Goal: Task Accomplishment & Management: Complete application form

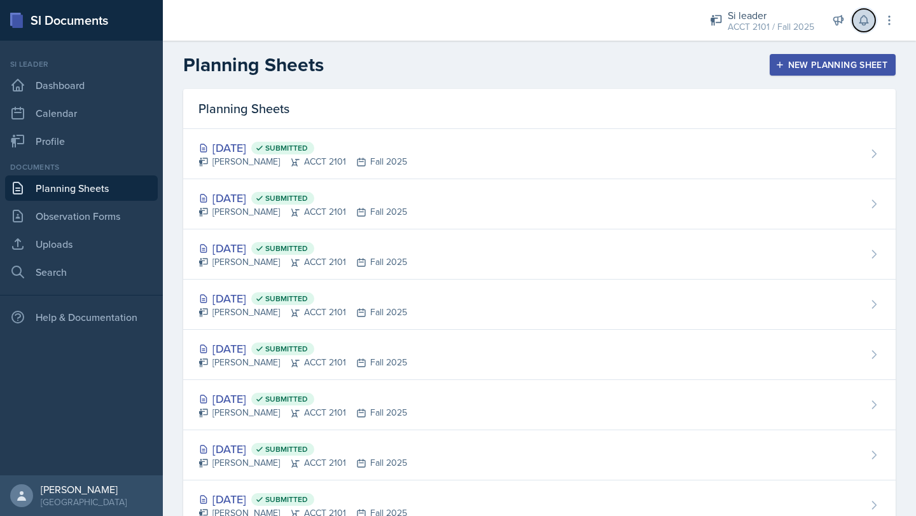
click at [866, 17] on icon at bounding box center [863, 21] width 8 height 10
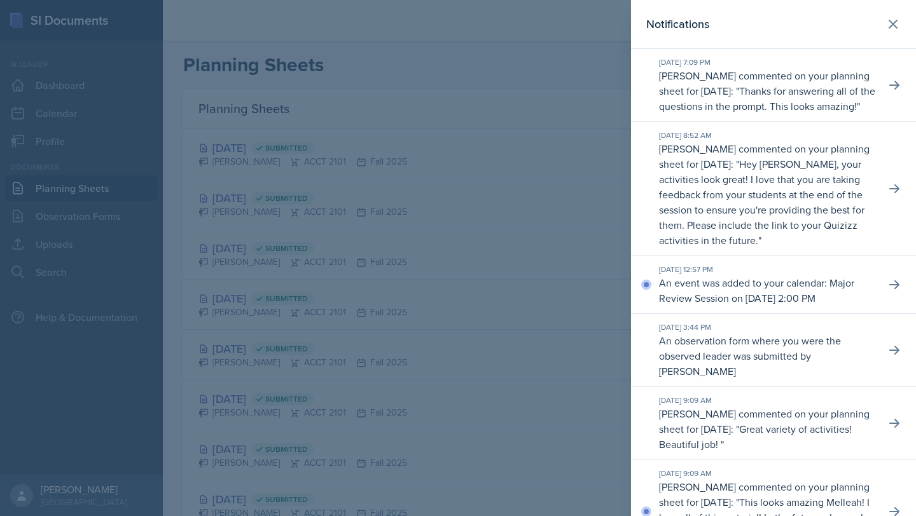
click at [463, 89] on div at bounding box center [458, 258] width 916 height 516
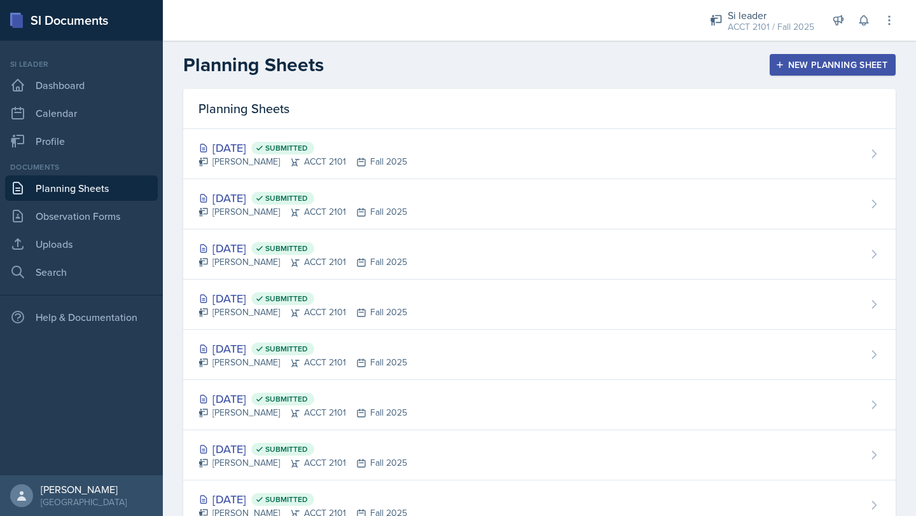
click at [847, 60] on div "New Planning Sheet" at bounding box center [832, 65] width 109 height 10
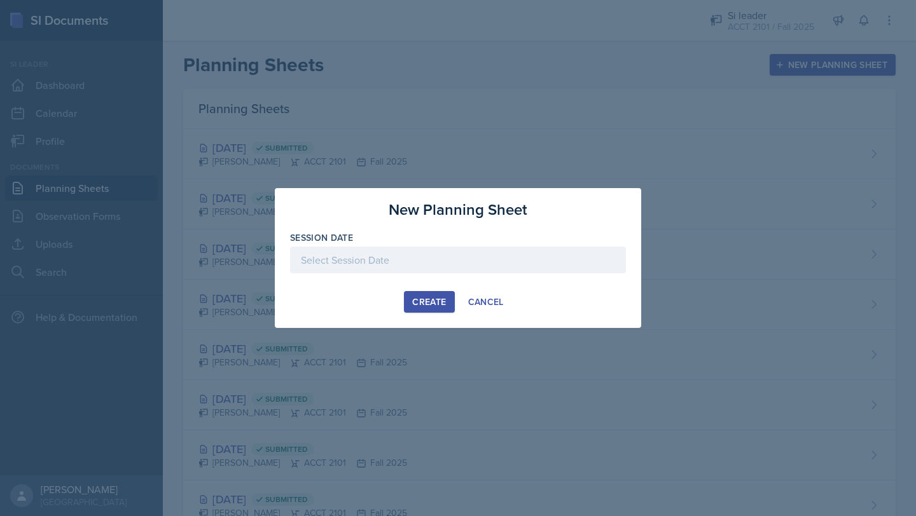
click at [447, 253] on div at bounding box center [458, 260] width 336 height 27
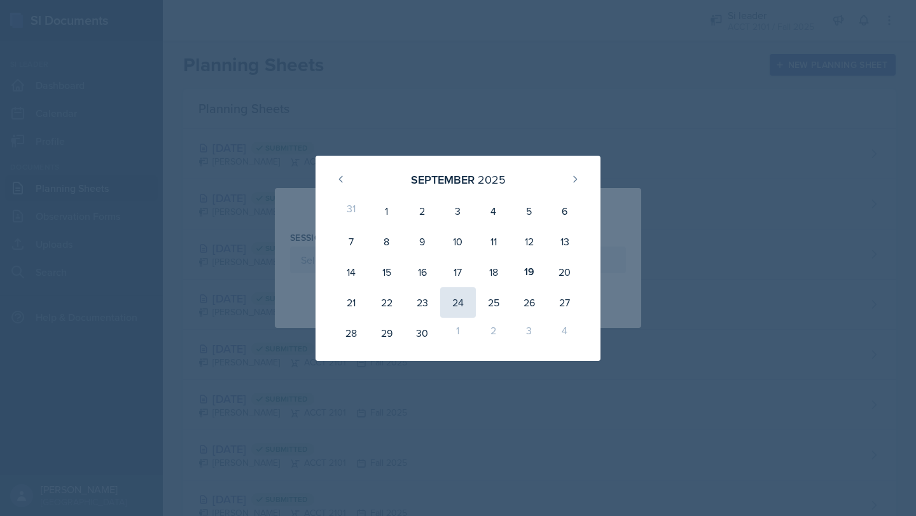
click at [460, 295] on div "24" at bounding box center [458, 303] width 36 height 31
type input "[DATE]"
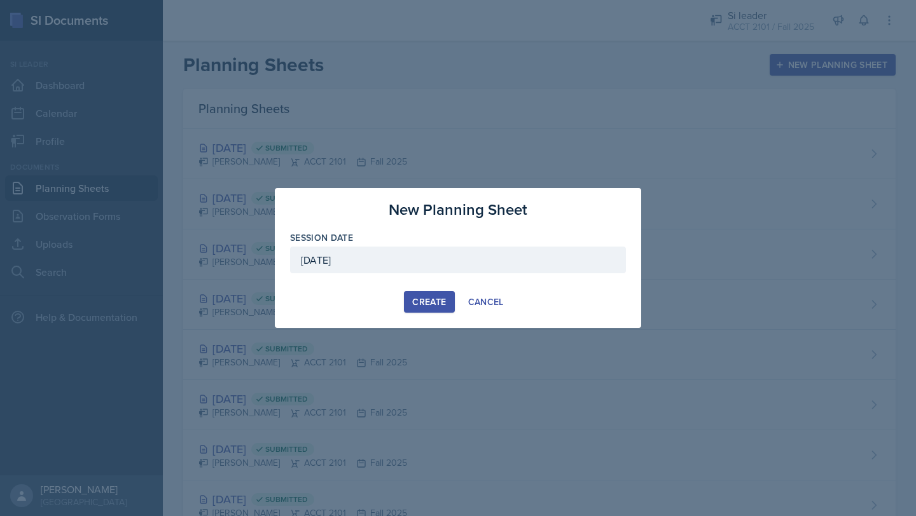
click at [429, 297] on div "Create" at bounding box center [429, 302] width 34 height 10
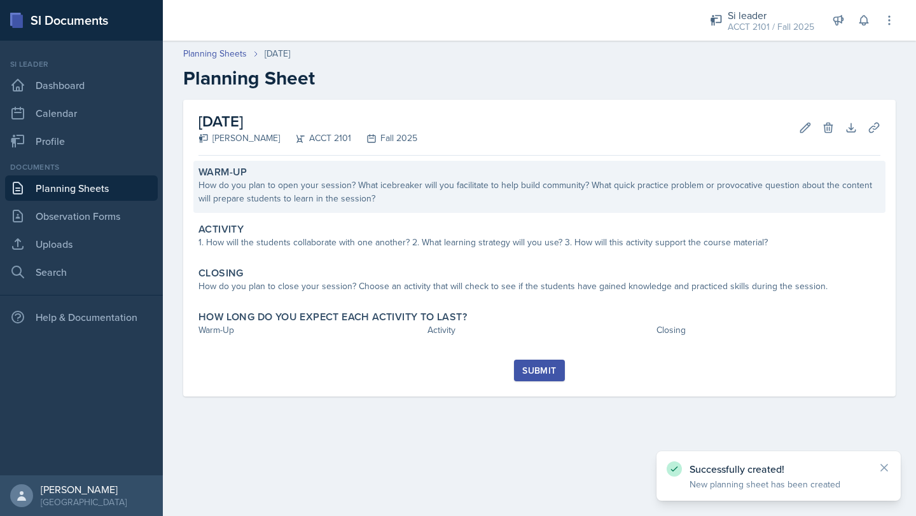
click at [270, 202] on div "How do you plan to open your session? What icebreaker will you facilitate to he…" at bounding box center [539, 192] width 682 height 27
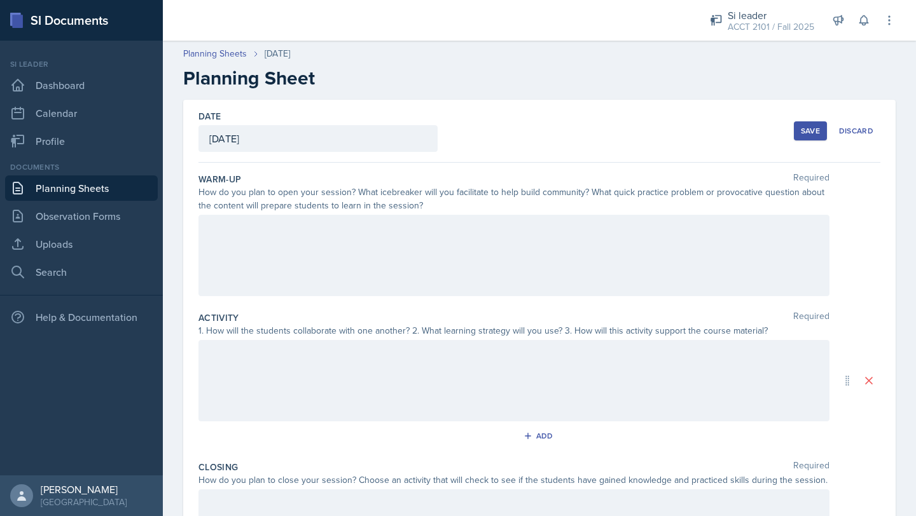
click at [261, 239] on div at bounding box center [513, 255] width 631 height 81
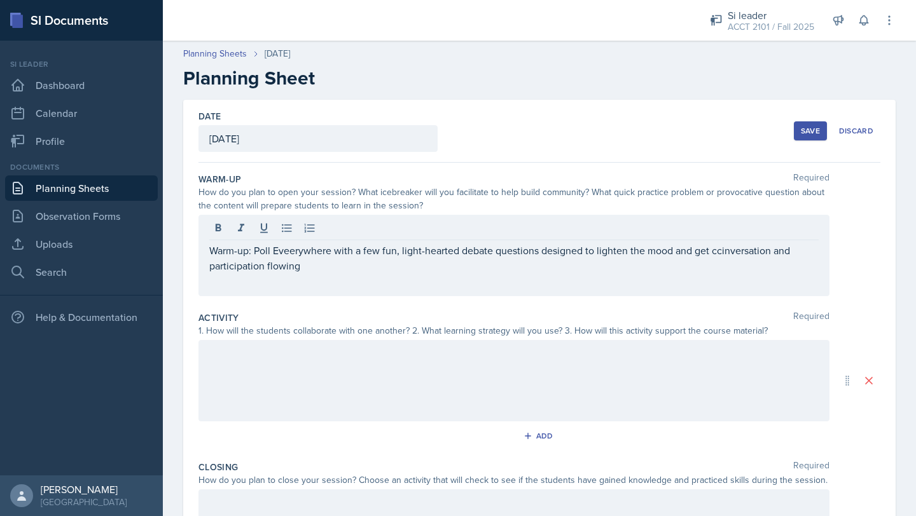
click at [220, 368] on div at bounding box center [513, 380] width 631 height 81
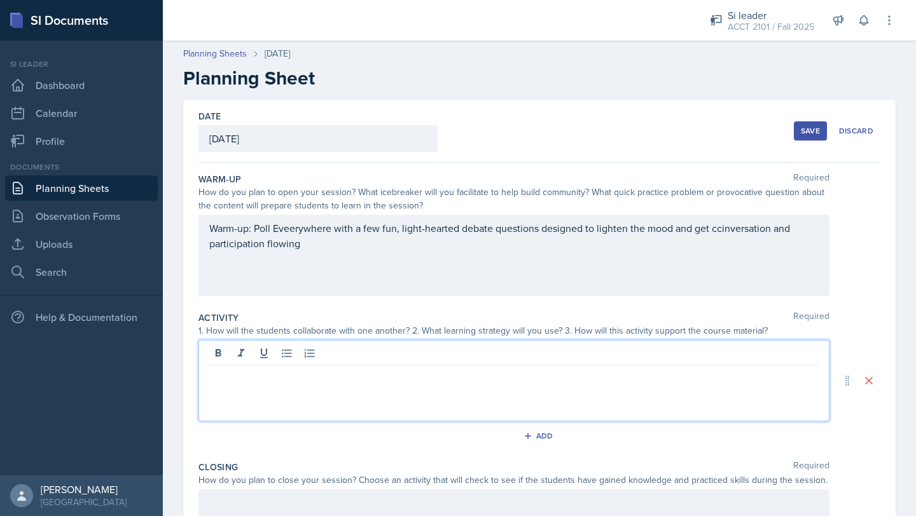
click at [293, 226] on div "Warm-up: Poll Eveerywhere with a few fun, light-hearted debate questions design…" at bounding box center [513, 255] width 631 height 81
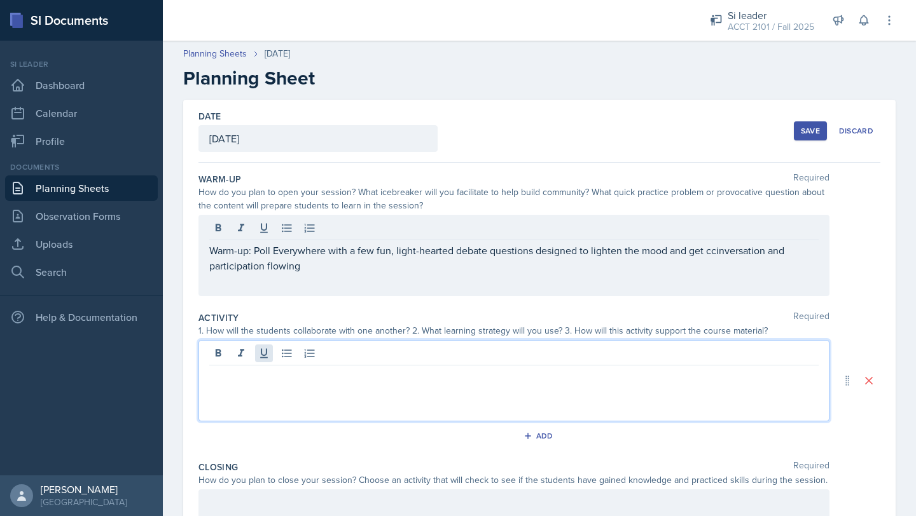
click at [258, 354] on div at bounding box center [513, 380] width 631 height 81
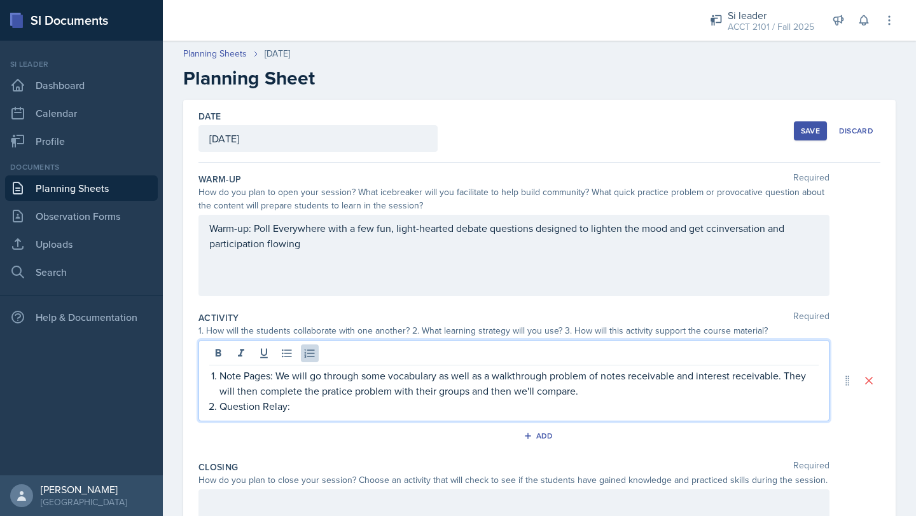
click at [315, 410] on p "Question Relay:" at bounding box center [518, 406] width 599 height 15
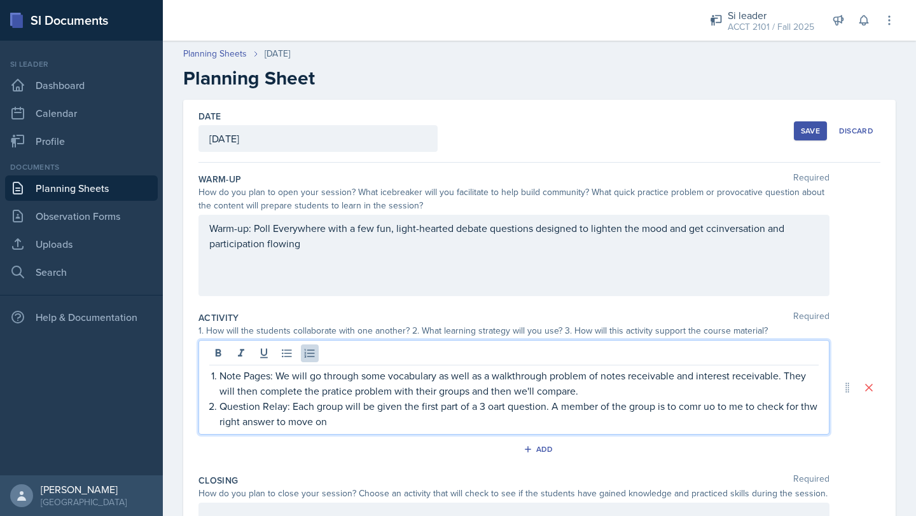
click at [807, 408] on p "Question Relay: Each group will be given the first part of a 3 oart question. A…" at bounding box center [518, 414] width 599 height 31
click at [810, 408] on p "Question Relay: Each group will be given the first part of a 3 oart question. A…" at bounding box center [518, 414] width 599 height 31
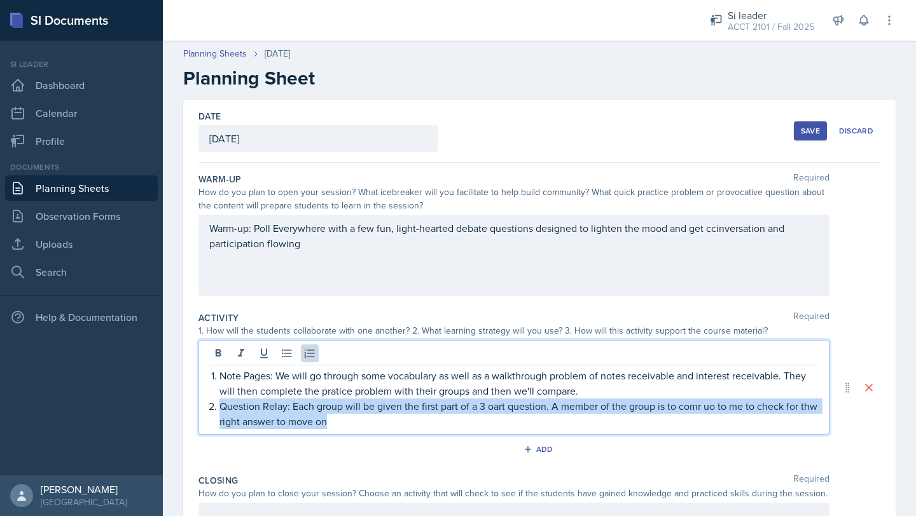
click at [810, 408] on p "Question Relay: Each group will be given the first part of a 3 oart question. A…" at bounding box center [518, 414] width 599 height 31
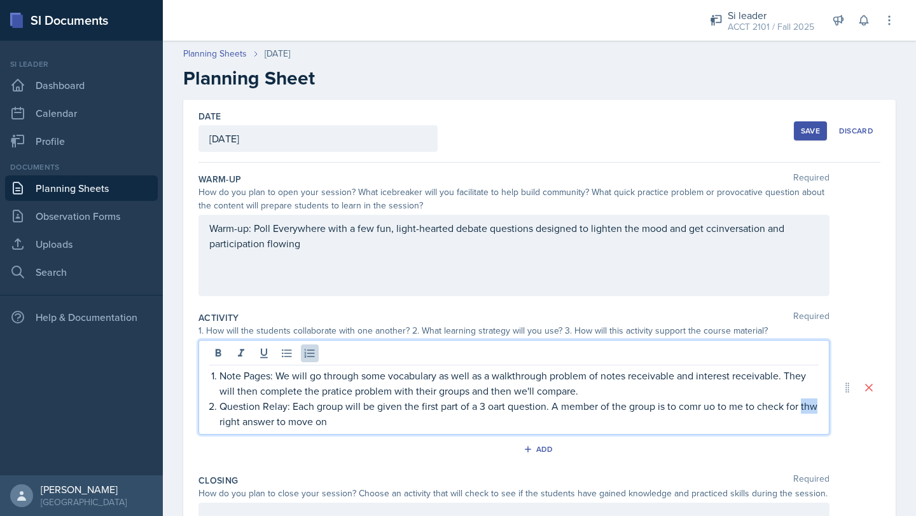
click at [810, 408] on p "Question Relay: Each group will be given the first part of a 3 oart question. A…" at bounding box center [518, 414] width 599 height 31
drag, startPoint x: 275, startPoint y: 420, endPoint x: 337, endPoint y: 422, distance: 62.4
click at [337, 422] on p "Question Relay: Each group will be given the first part of a 3 oart question. A…" at bounding box center [518, 414] width 599 height 31
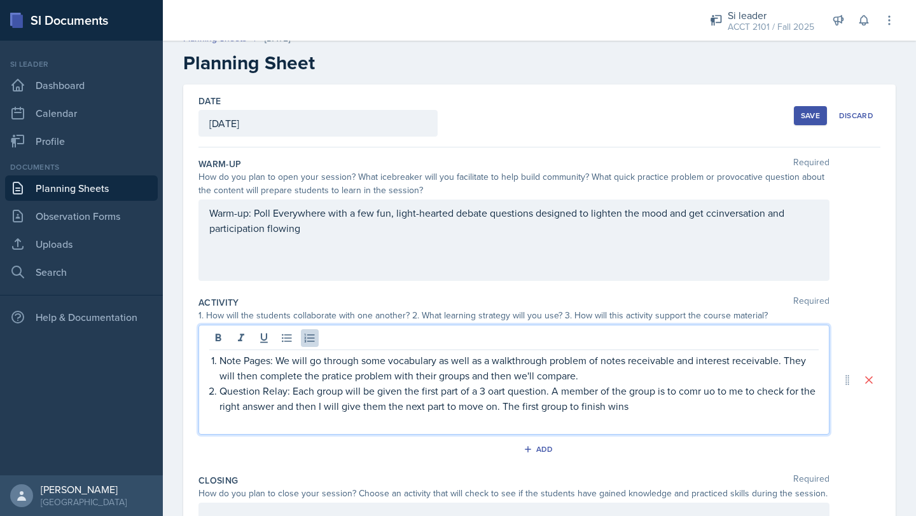
scroll to position [17, 0]
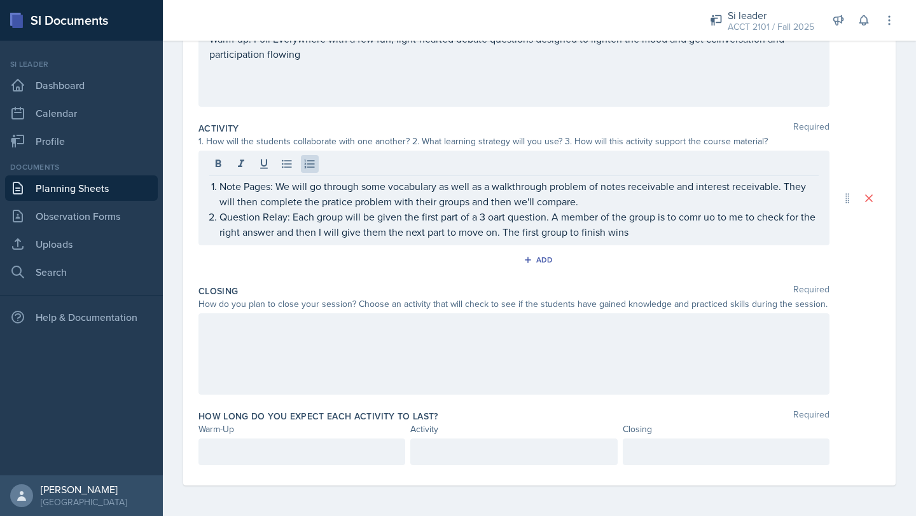
click at [300, 350] on div at bounding box center [513, 354] width 631 height 81
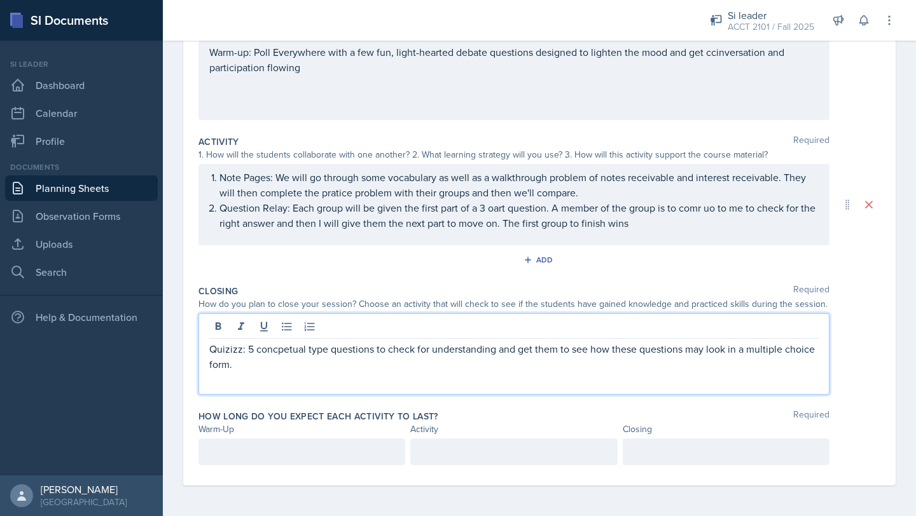
click at [329, 458] on p at bounding box center [301, 452] width 185 height 15
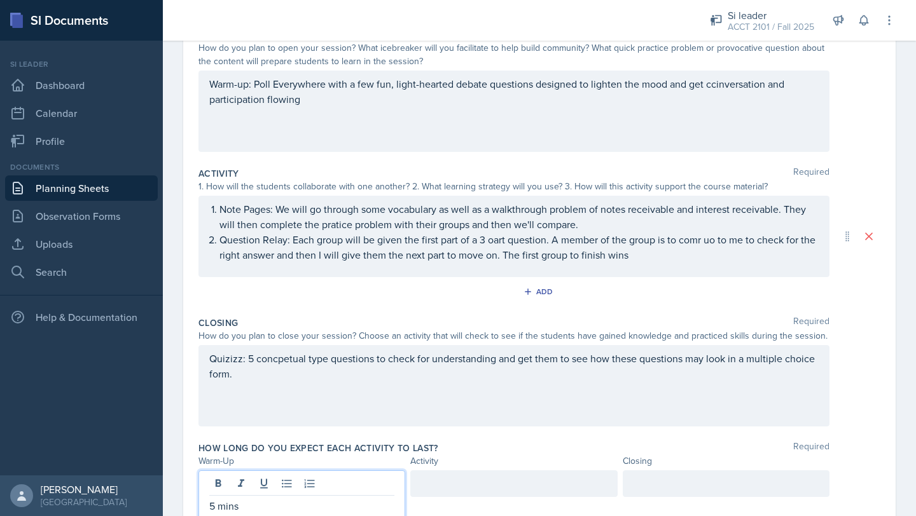
scroll to position [198, 0]
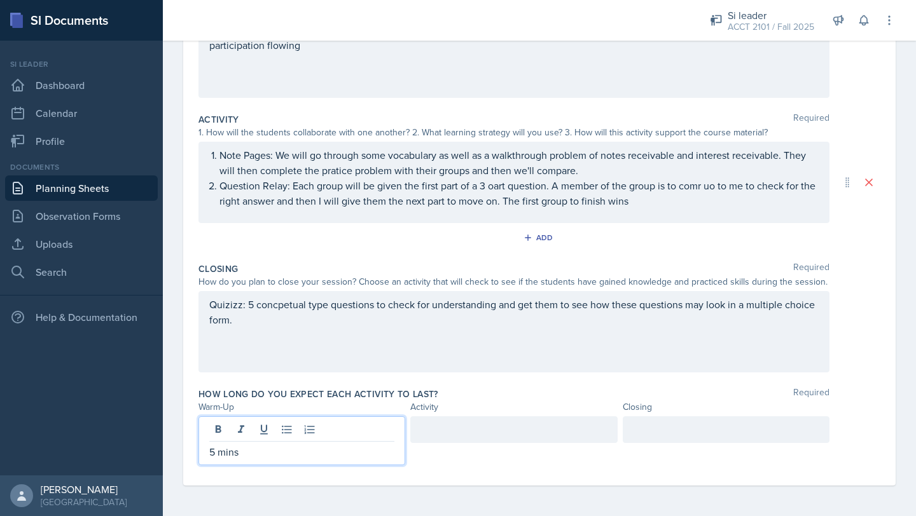
click at [554, 424] on div at bounding box center [513, 430] width 207 height 27
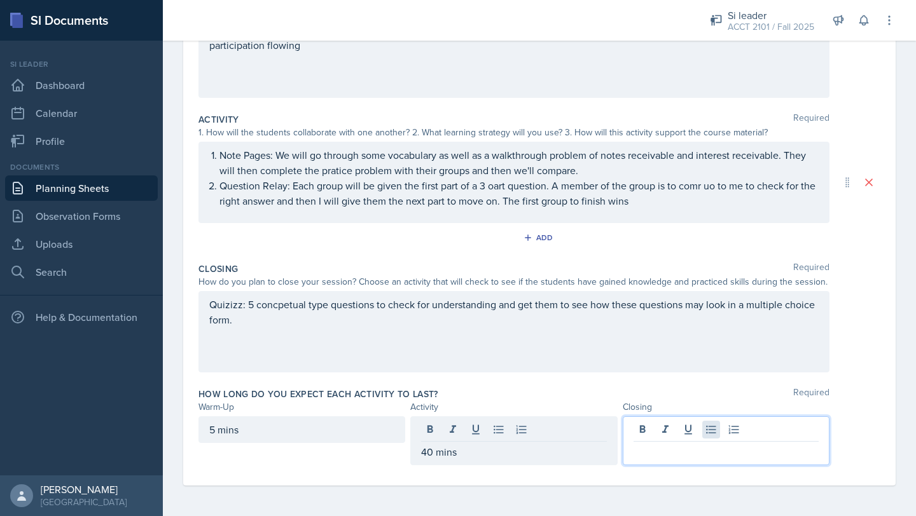
click at [714, 424] on div at bounding box center [726, 441] width 207 height 49
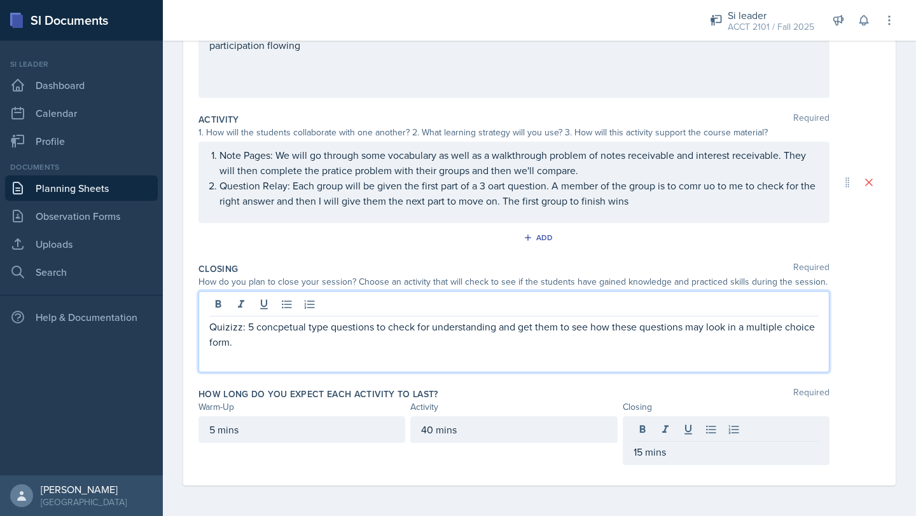
click at [278, 308] on div "Quizizz: 5 concpetual type questions to check for understanding and get them to…" at bounding box center [513, 331] width 631 height 81
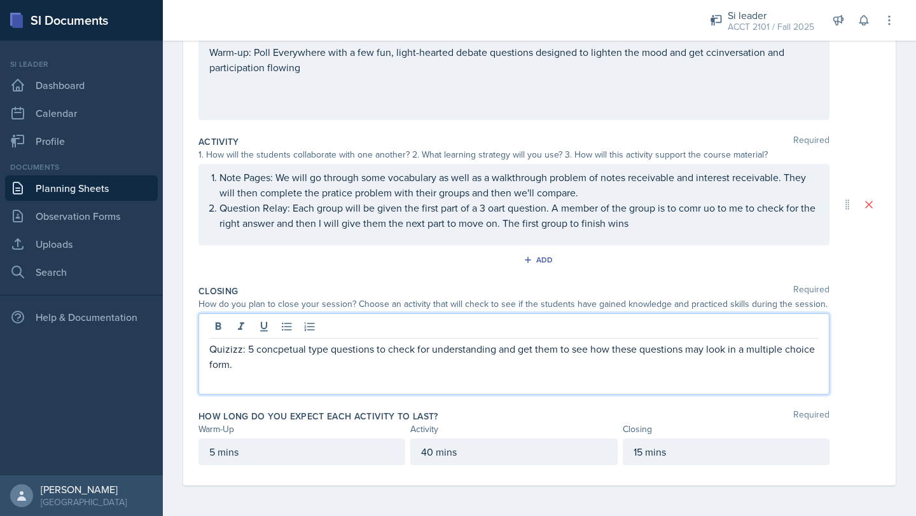
click at [281, 351] on p "Quizizz: 5 concpetual type questions to check for understanding and get them to…" at bounding box center [513, 357] width 609 height 31
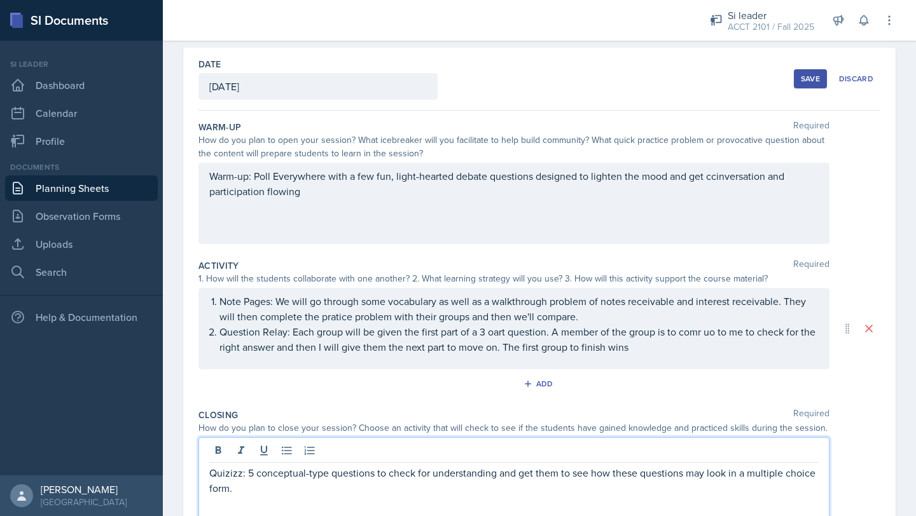
scroll to position [0, 0]
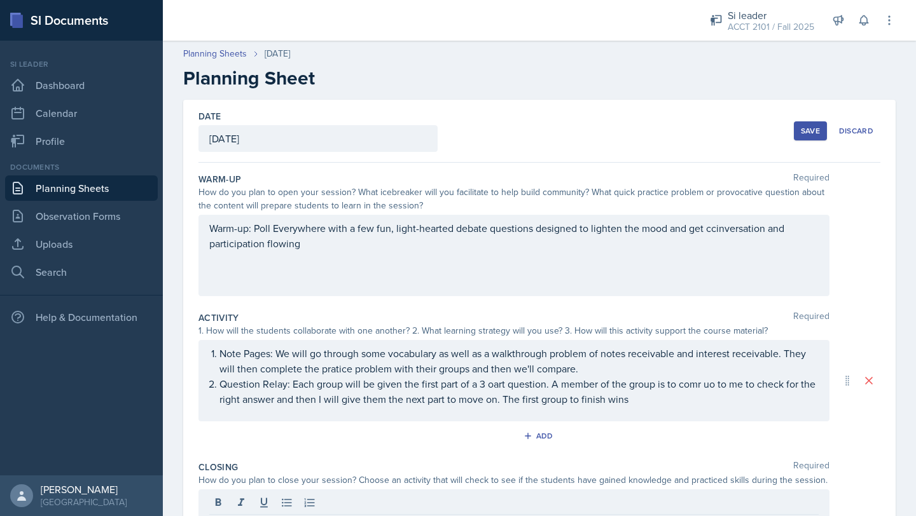
click at [808, 130] on div "Save" at bounding box center [810, 131] width 19 height 10
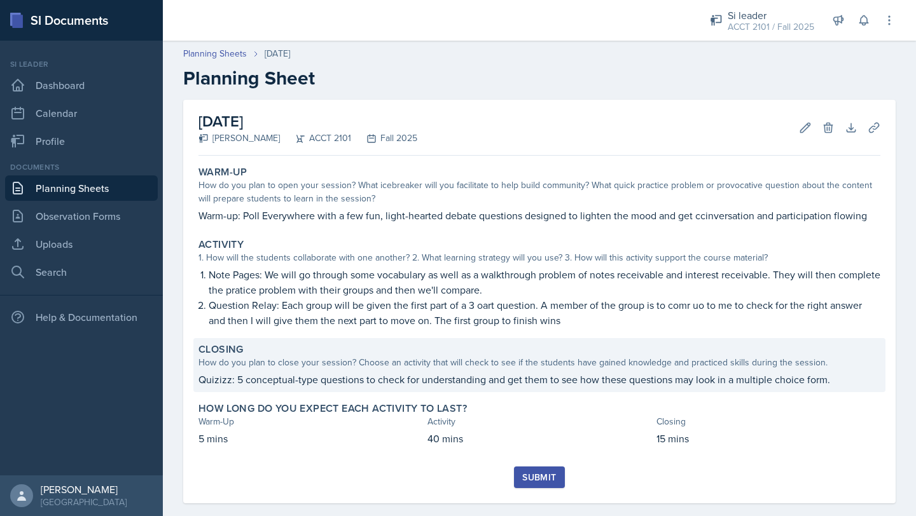
click at [576, 344] on div "Closing" at bounding box center [539, 349] width 682 height 13
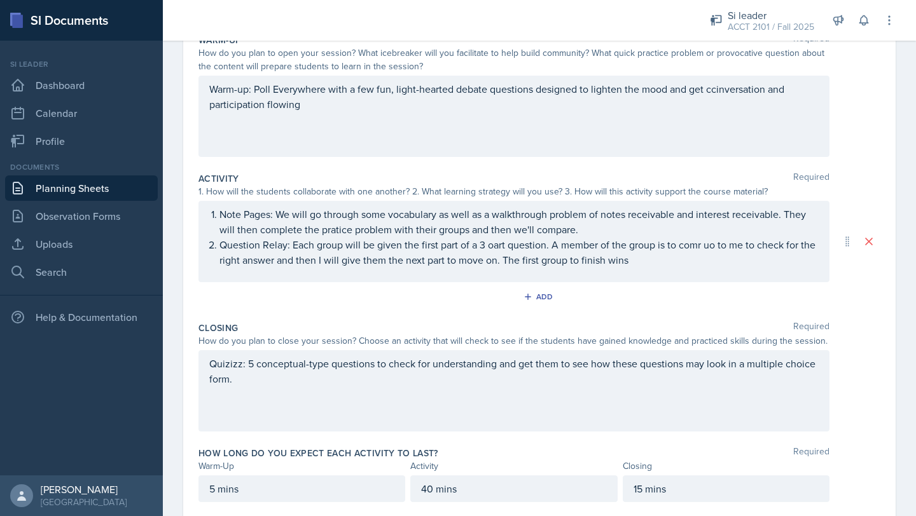
scroll to position [140, 0]
click at [258, 401] on div "Quizizz: 5 conceptual-type questions to check for understanding and get them to…" at bounding box center [513, 390] width 631 height 81
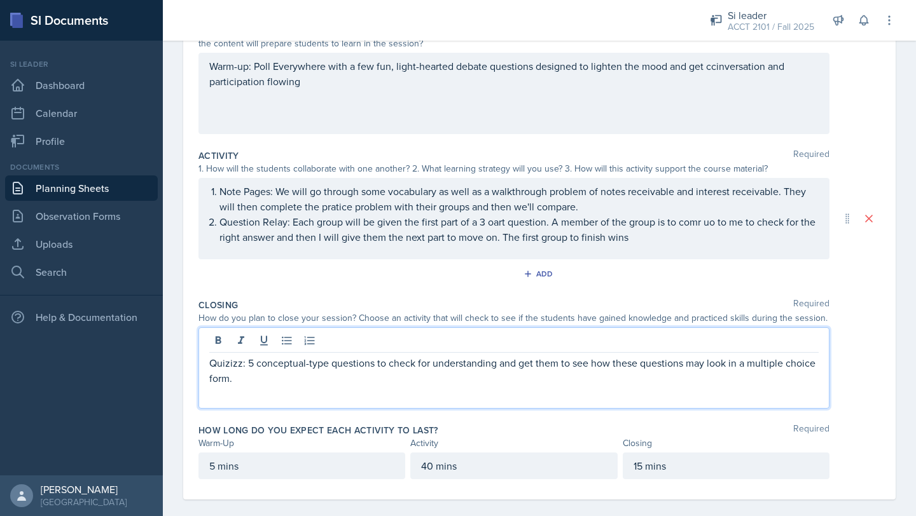
click at [249, 377] on p "Quizizz: 5 conceptual-type questions to check for understanding and get them to…" at bounding box center [513, 371] width 609 height 31
click at [206, 361] on div "Quizizz: 5 conceptual-type questions to check for understanding and get them to…" at bounding box center [513, 368] width 631 height 81
click at [211, 361] on p "Quizizz: 5 conceptual-type questions to check for understanding and get them to…" at bounding box center [513, 371] width 609 height 31
click at [294, 380] on p "Quizizz: 5 conceptual-type questions to check for understanding and get them to…" at bounding box center [518, 371] width 599 height 31
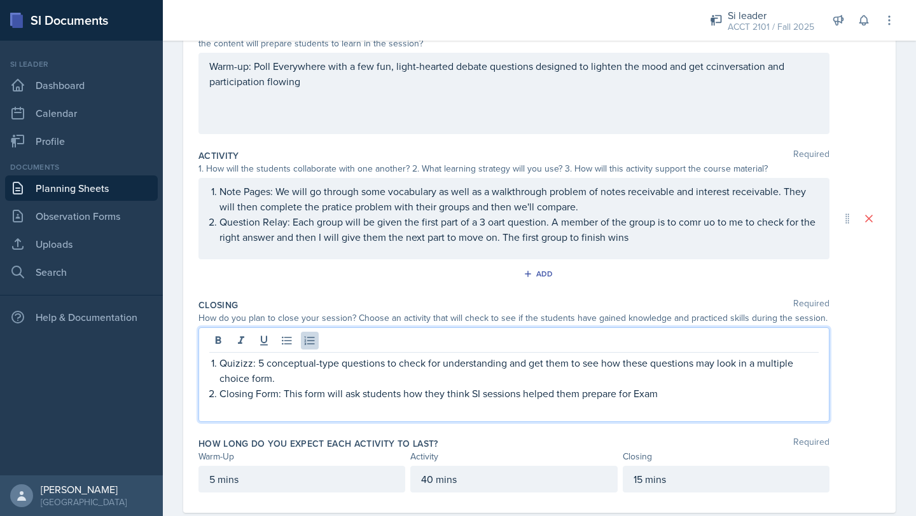
click at [426, 394] on p "Closing Form: This form will ask students how they think SI sessions helped the…" at bounding box center [518, 393] width 599 height 15
click at [287, 376] on p "Quizizz: 5 conceptual-type questions to check for understanding and get them to…" at bounding box center [518, 371] width 599 height 31
click at [298, 378] on p "Quizizz: 5 conceptual-type questions to check for understanding and get them to…" at bounding box center [518, 371] width 599 height 31
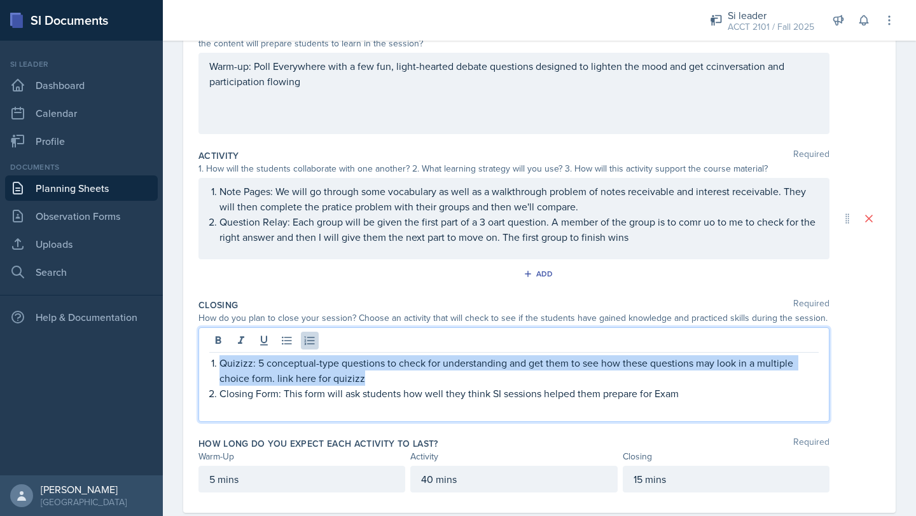
click at [293, 378] on p "Quizizz: 5 conceptual-type questions to check for understanding and get them to…" at bounding box center [518, 371] width 599 height 31
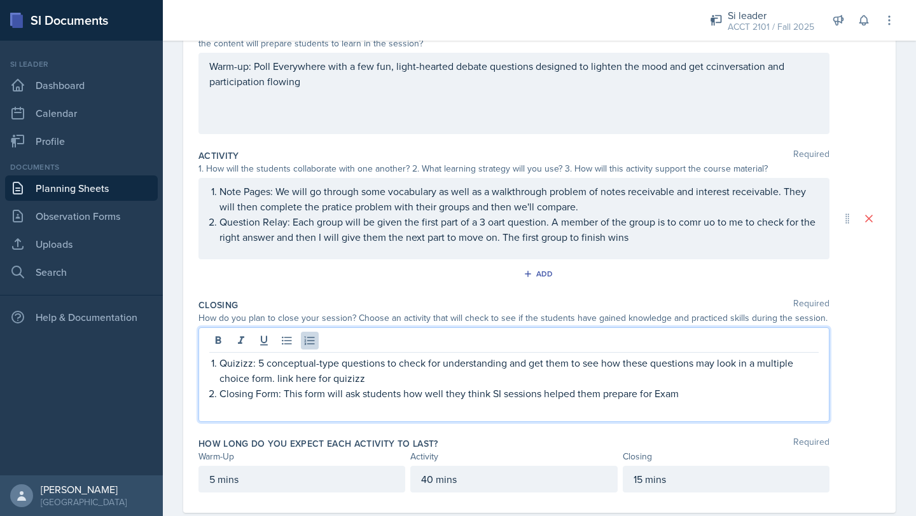
click at [296, 378] on p "Quizizz: 5 conceptual-type questions to check for understanding and get them to…" at bounding box center [518, 371] width 599 height 31
click at [297, 378] on p "Quizizz: 5 conceptual-type questions to check for understanding and get them to…" at bounding box center [518, 371] width 599 height 31
click at [306, 379] on p "Quizizz: 5 conceptual-type questions to check for understanding and get them to…" at bounding box center [518, 371] width 599 height 31
drag, startPoint x: 291, startPoint y: 378, endPoint x: 317, endPoint y: 380, distance: 26.2
click at [317, 380] on p "Quizizz: 5 conceptual-type questions to check for understanding and get them to…" at bounding box center [518, 371] width 599 height 31
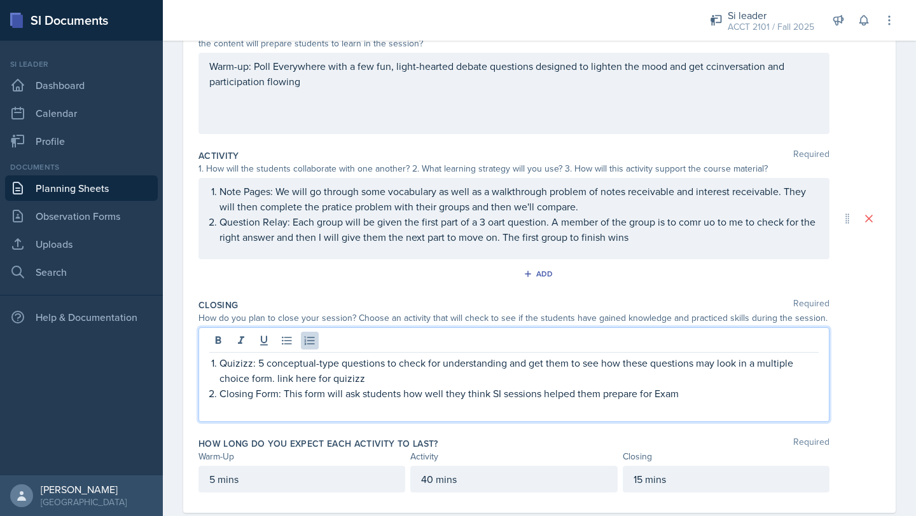
click at [340, 370] on p "Quizizz: 5 conceptual-type questions to check for understanding and get them to…" at bounding box center [518, 371] width 599 height 31
click at [355, 373] on p "Quizizz: 5 conceptual-type questions to check for understanding and get them to…" at bounding box center [518, 371] width 599 height 31
click at [361, 374] on p "Quizizz: 5 conceptual-type questions to check for understanding and get them to…" at bounding box center [518, 371] width 599 height 31
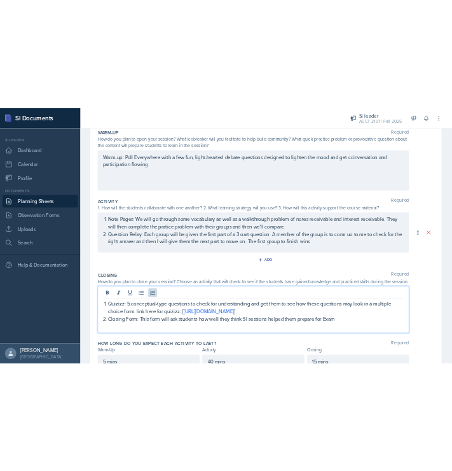
scroll to position [24, 0]
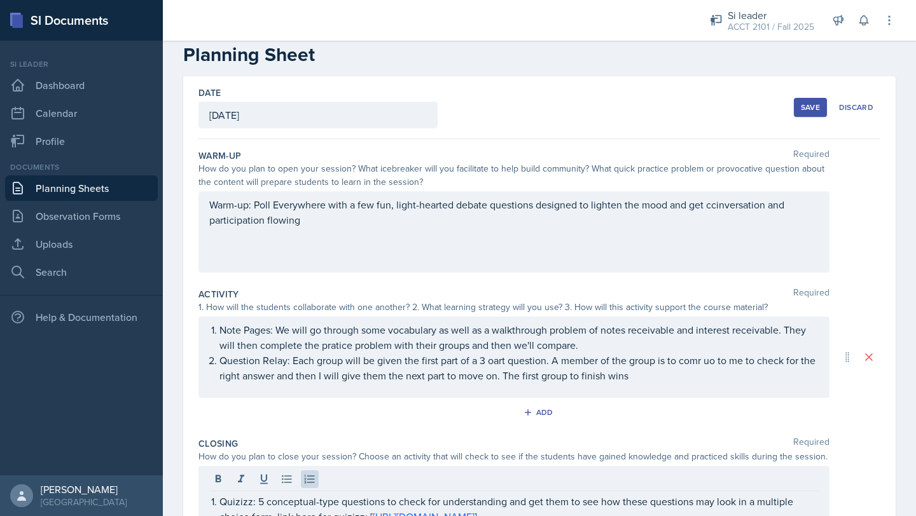
click at [810, 111] on div "Save" at bounding box center [810, 107] width 19 height 10
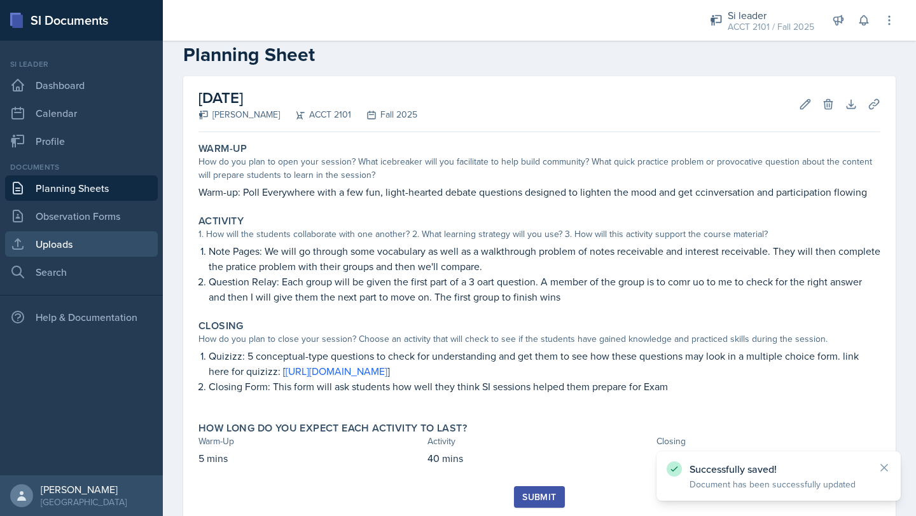
click at [87, 249] on link "Uploads" at bounding box center [81, 244] width 153 height 25
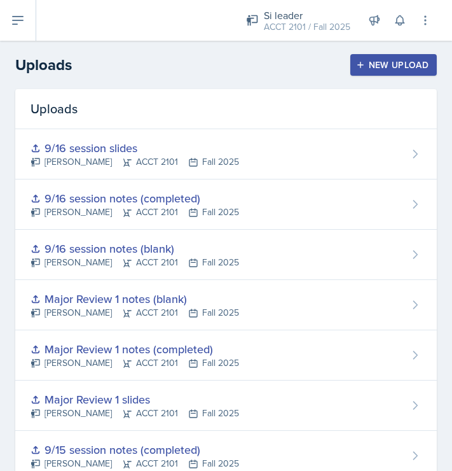
click at [402, 67] on div "New Upload" at bounding box center [394, 65] width 71 height 10
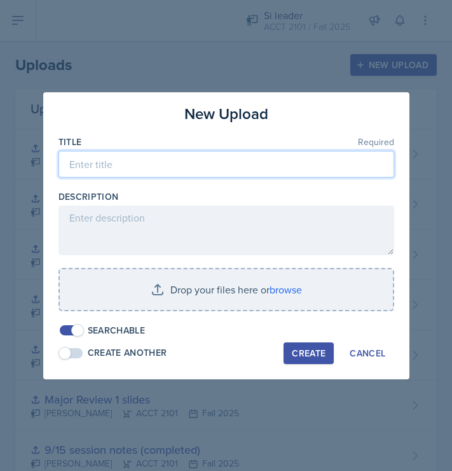
click at [121, 165] on input at bounding box center [227, 164] width 336 height 27
type input "9/24 session slides"
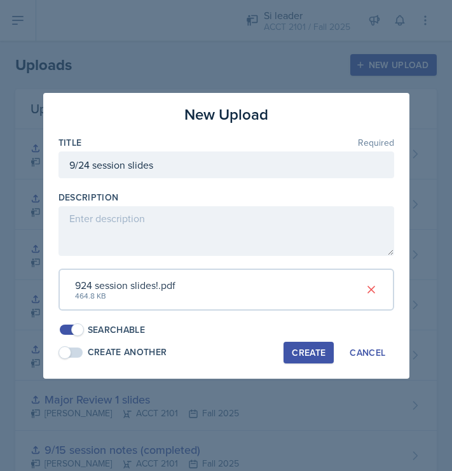
click at [305, 351] on div "Create" at bounding box center [309, 352] width 34 height 10
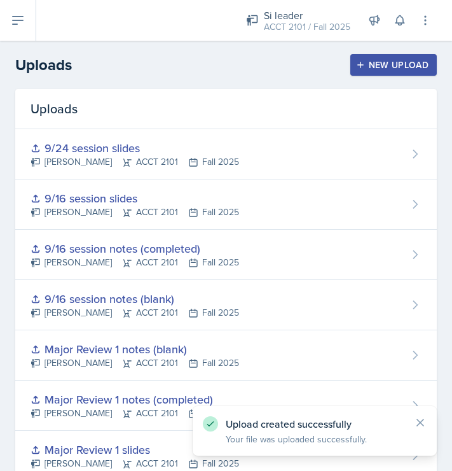
click at [384, 67] on div "New Upload" at bounding box center [394, 65] width 71 height 10
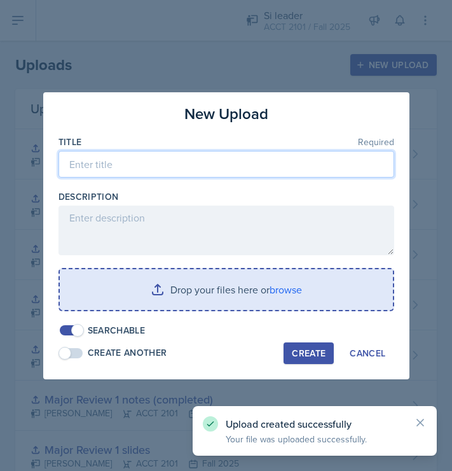
click at [176, 160] on input at bounding box center [227, 164] width 336 height 27
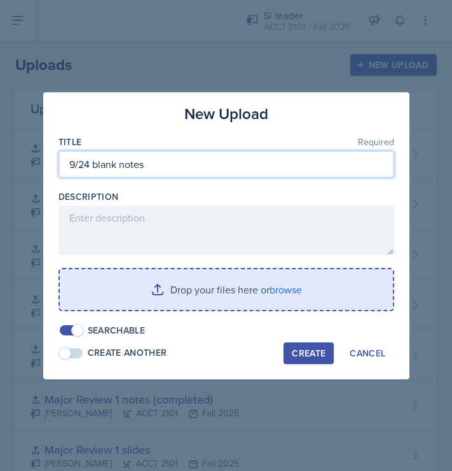
type input "9/24 blank notes"
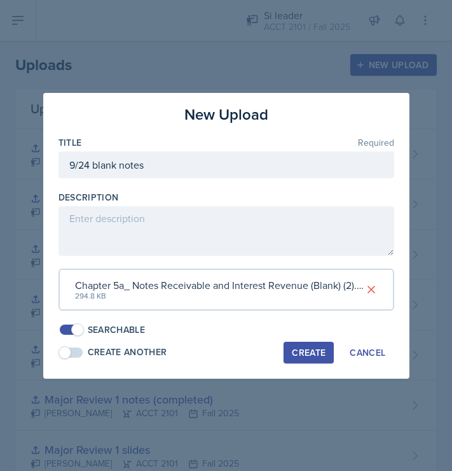
click at [304, 358] on button "Create" at bounding box center [309, 353] width 50 height 22
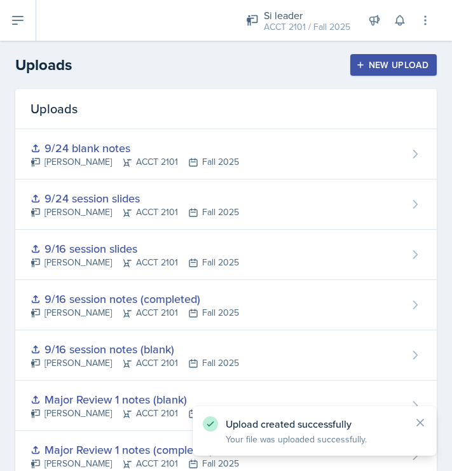
click at [401, 67] on div "New Upload" at bounding box center [394, 65] width 71 height 10
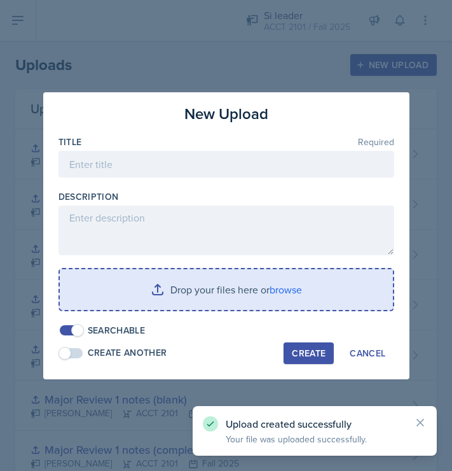
click at [246, 149] on div "Title Required" at bounding box center [227, 162] width 336 height 55
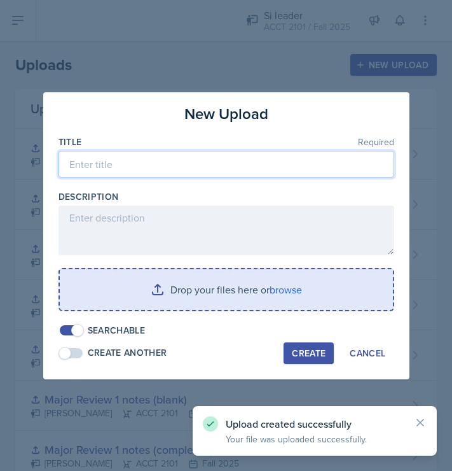
click at [212, 164] on input at bounding box center [227, 164] width 336 height 27
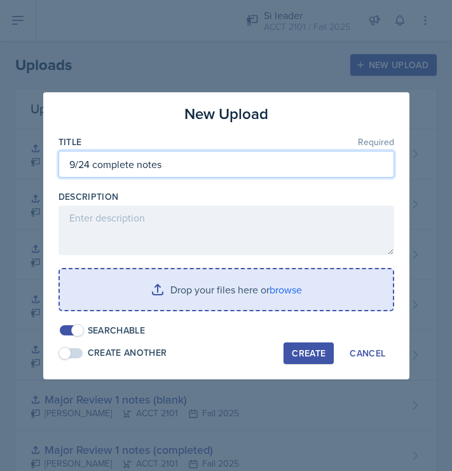
type input "9/24 complete notes"
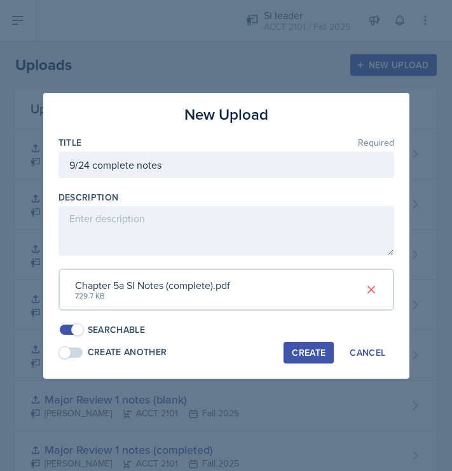
click at [303, 347] on div "Create" at bounding box center [309, 352] width 34 height 10
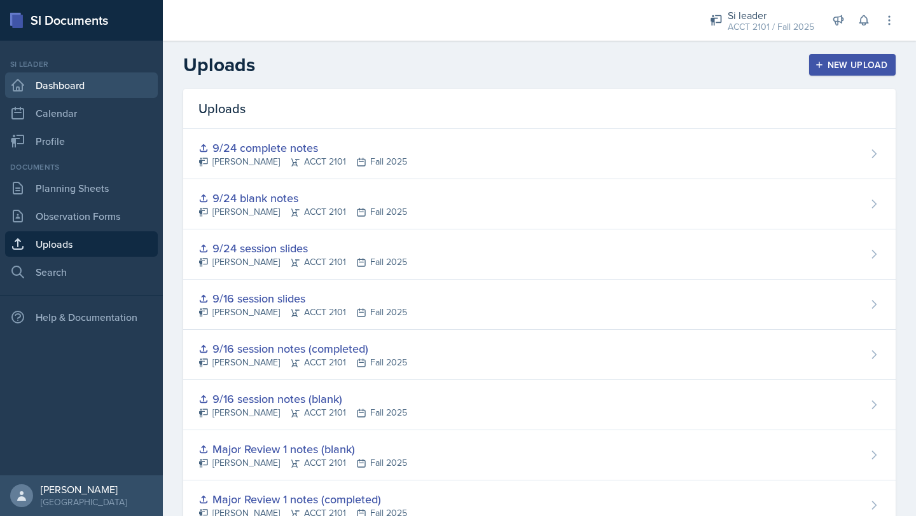
click at [62, 78] on link "Dashboard" at bounding box center [81, 85] width 153 height 25
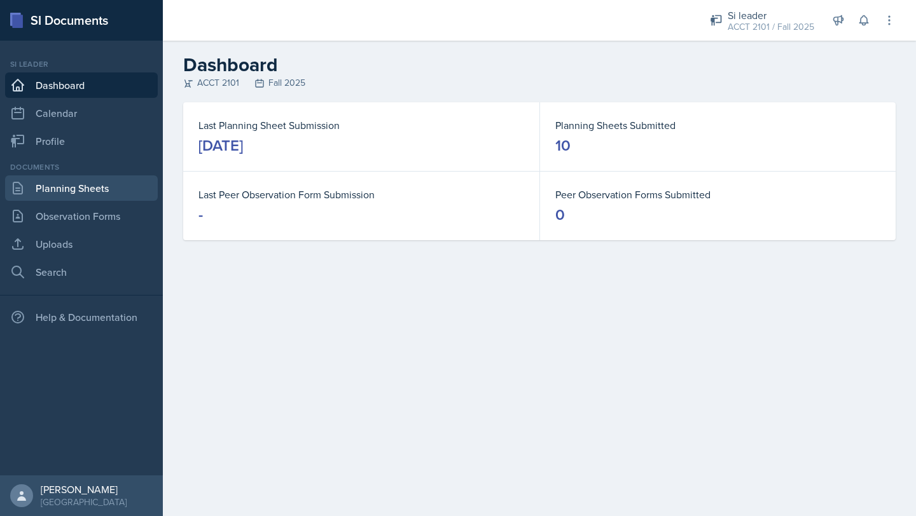
click at [78, 190] on link "Planning Sheets" at bounding box center [81, 188] width 153 height 25
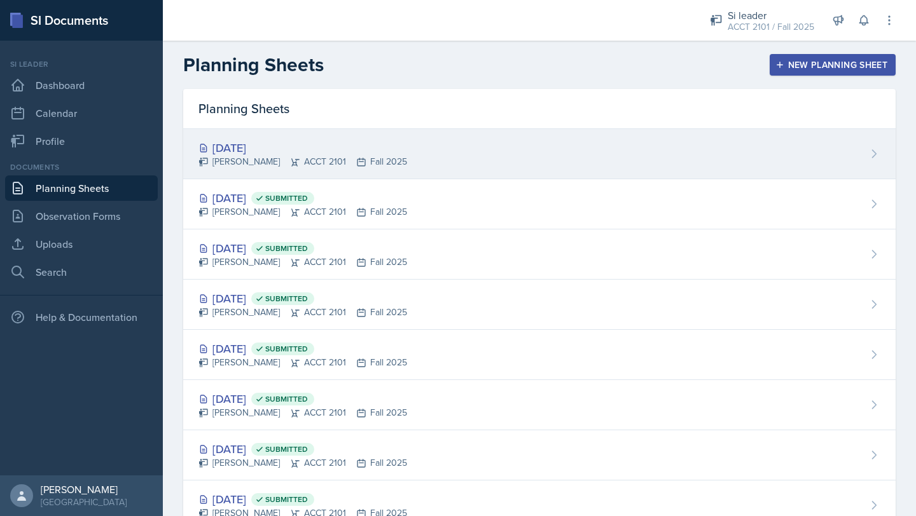
click at [336, 167] on div "[PERSON_NAME] ACCT 2101 Fall 2025" at bounding box center [302, 161] width 209 height 13
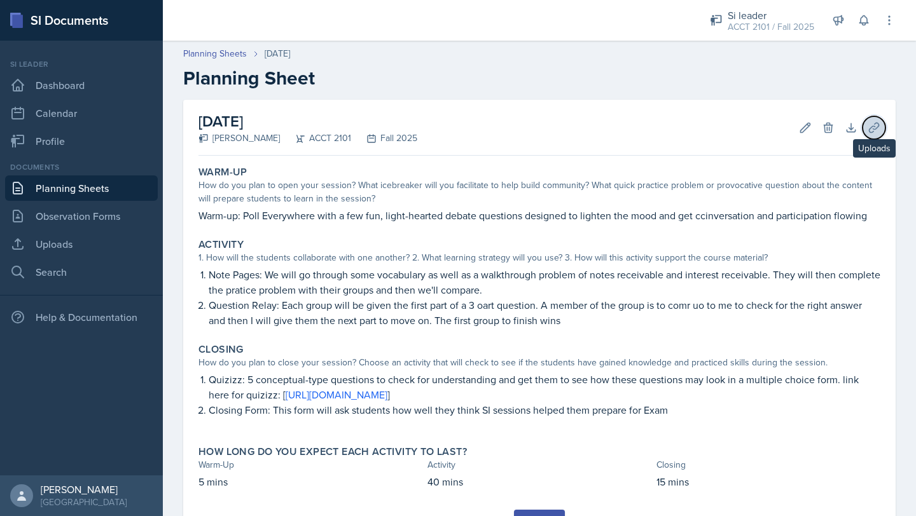
click at [880, 134] on button "Uploads" at bounding box center [874, 127] width 23 height 23
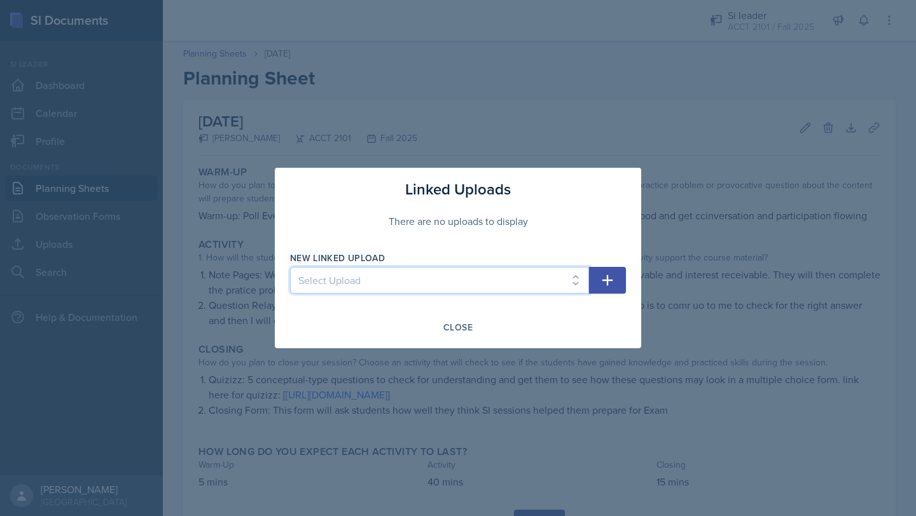
click at [570, 283] on select "Select Upload [DATE] slides (Ch 1a) [DATE] notes (completed) [DATE] notes (blan…" at bounding box center [439, 280] width 299 height 27
select select "d7b67c85-7f3b-443d-bf64-69b09d8a693d"
click at [290, 267] on select "Select Upload [DATE] slides (Ch 1a) [DATE] notes (completed) [DATE] notes (blan…" at bounding box center [439, 280] width 299 height 27
click at [604, 281] on icon "button" at bounding box center [607, 280] width 15 height 15
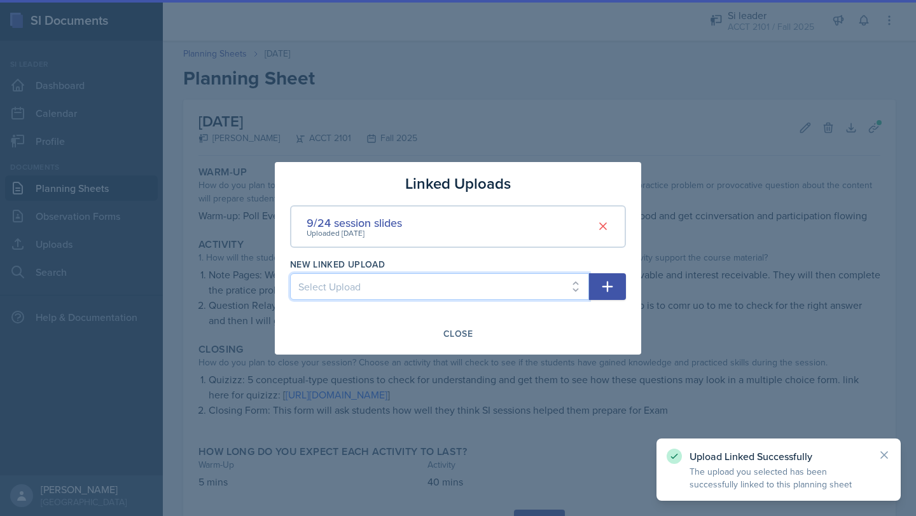
click at [564, 285] on select "Select Upload [DATE] slides (Ch 1a) [DATE] notes (completed) [DATE] notes (blan…" at bounding box center [439, 287] width 299 height 27
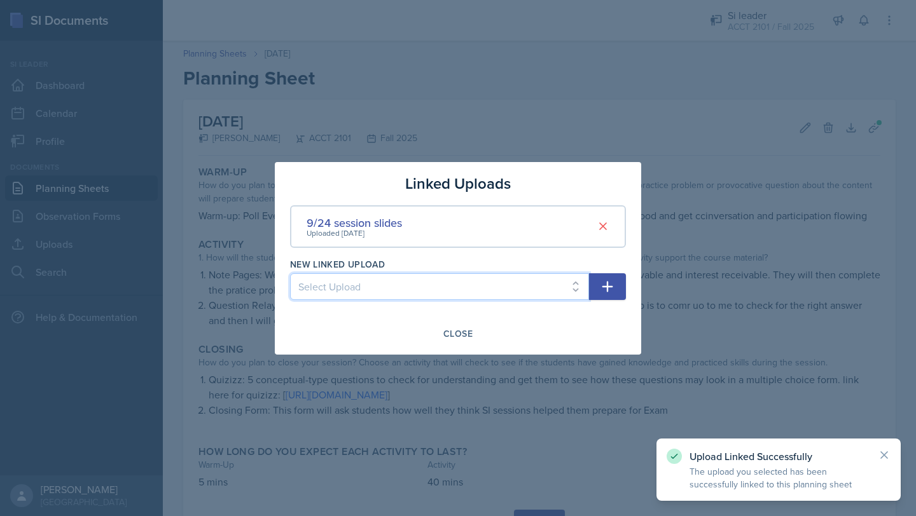
select select "dc474dd1-3221-4002-a7e0-02b1e0069c11"
click at [290, 274] on select "Select Upload [DATE] slides (Ch 1a) [DATE] notes (completed) [DATE] notes (blan…" at bounding box center [439, 287] width 299 height 27
click at [607, 286] on icon "button" at bounding box center [607, 286] width 11 height 11
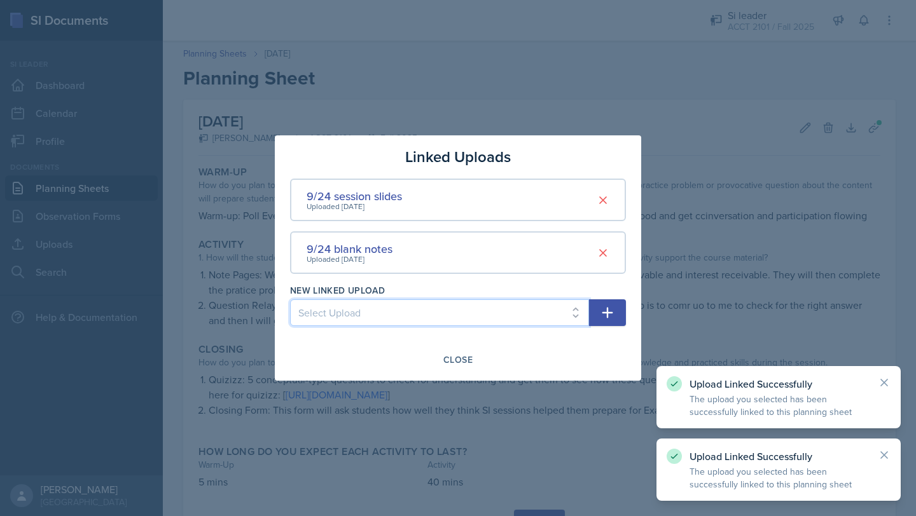
click at [557, 321] on select "Select Upload [DATE] slides (Ch 1a) [DATE] notes (completed) [DATE] notes (blan…" at bounding box center [439, 313] width 299 height 27
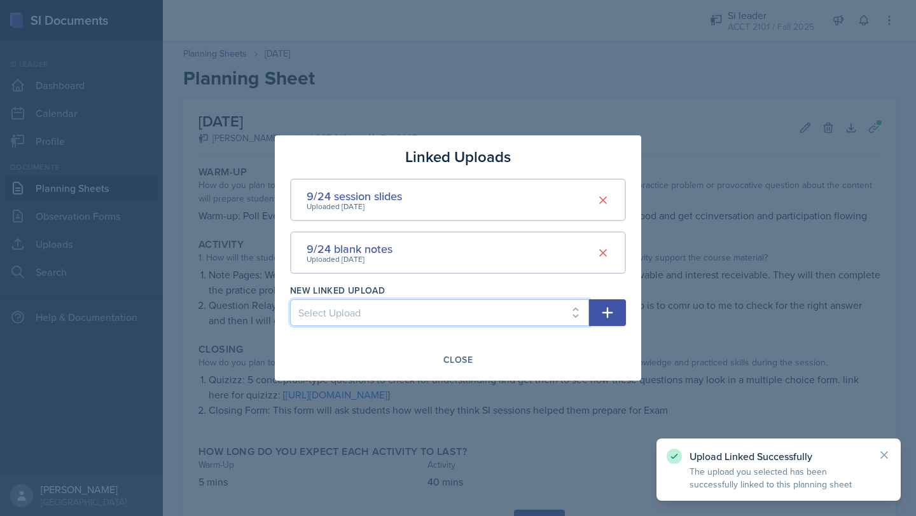
select select "fa910fd3-e765-41ec-9865-3eca12ff6230"
click at [290, 300] on select "Select Upload [DATE] slides (Ch 1a) [DATE] notes (completed) [DATE] notes (blan…" at bounding box center [439, 313] width 299 height 27
click at [616, 317] on button "button" at bounding box center [607, 313] width 37 height 27
select select
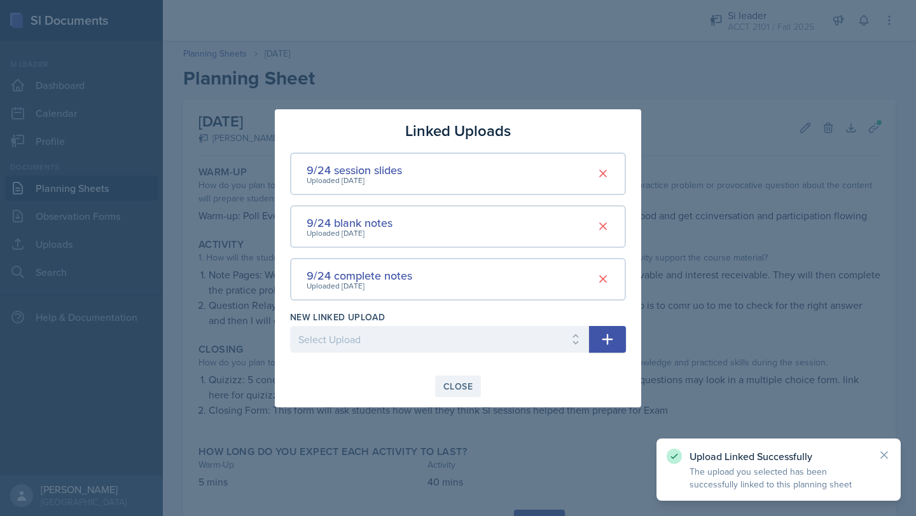
click at [460, 390] on div "Close" at bounding box center [457, 387] width 29 height 10
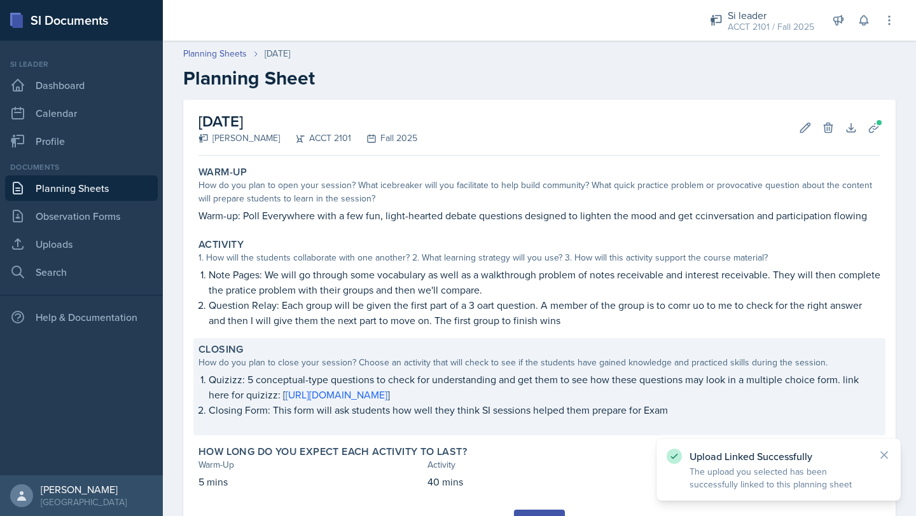
scroll to position [61, 0]
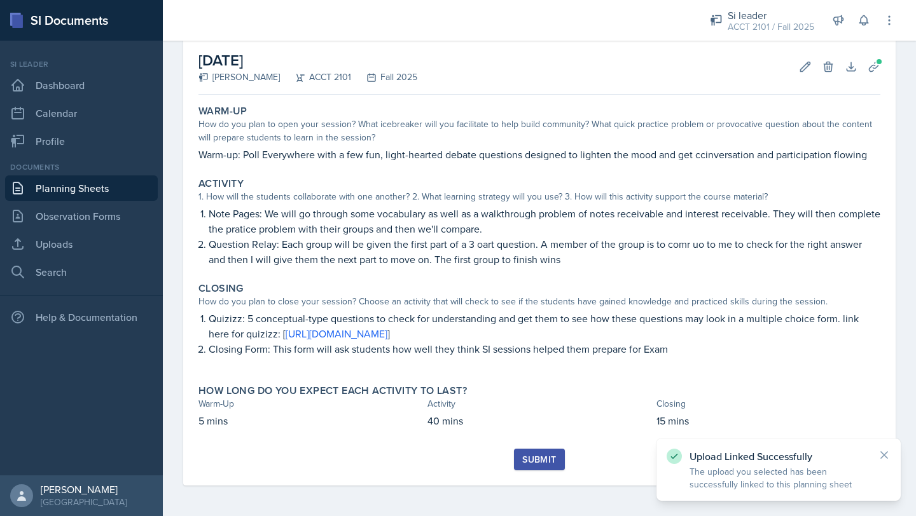
click at [557, 465] on button "Submit" at bounding box center [539, 460] width 50 height 22
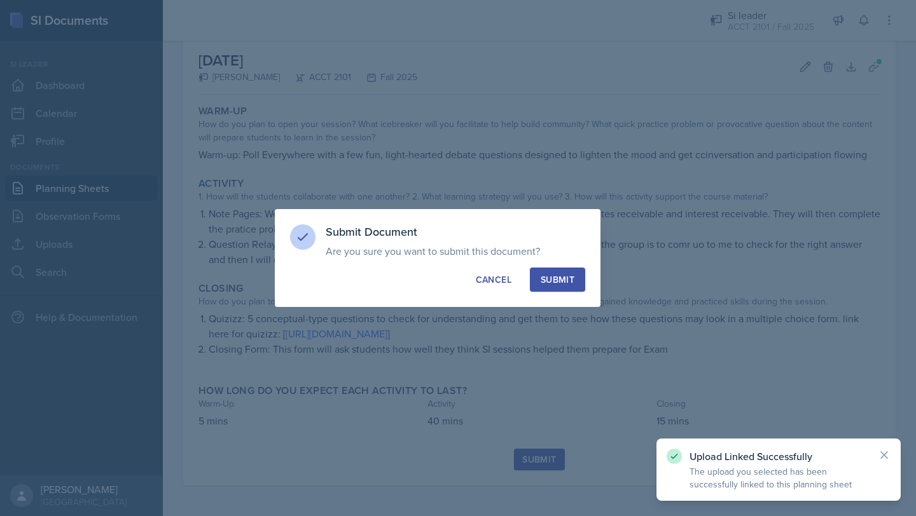
click at [565, 279] on div "Submit" at bounding box center [558, 280] width 34 height 13
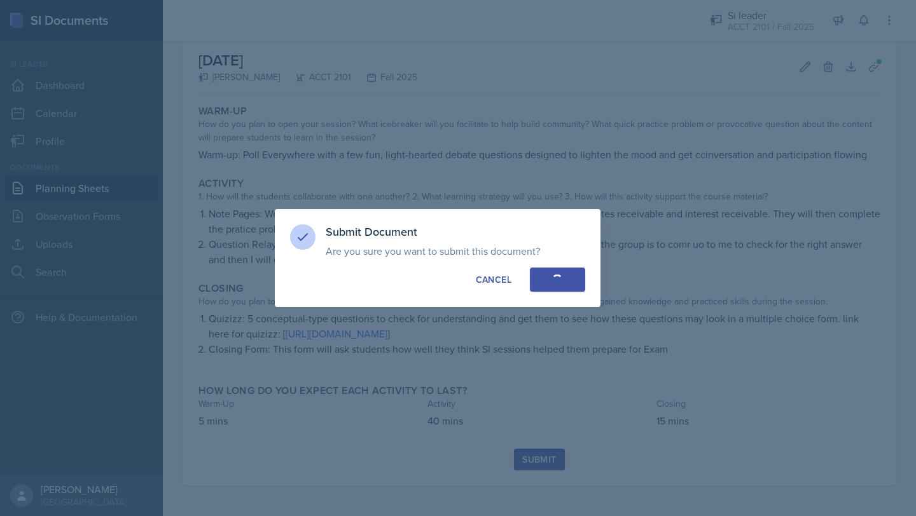
scroll to position [24, 0]
